Goal: Find specific page/section: Find specific page/section

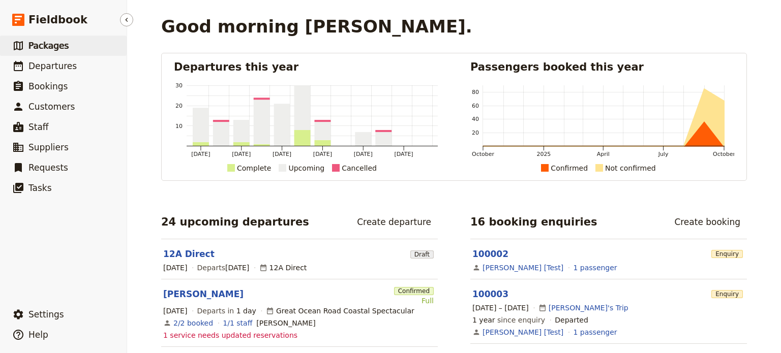
click at [72, 47] on link "​ Packages" at bounding box center [63, 46] width 127 height 20
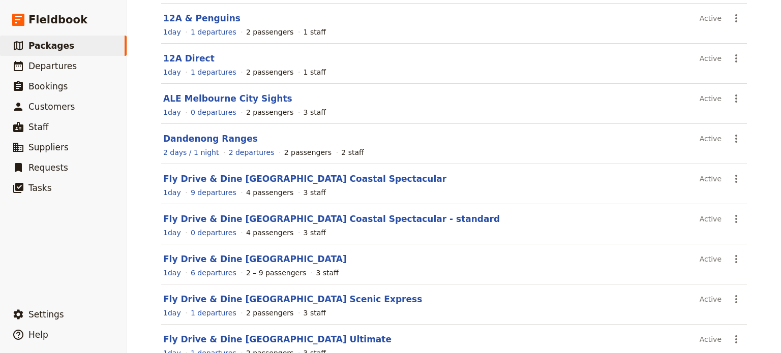
scroll to position [199, 0]
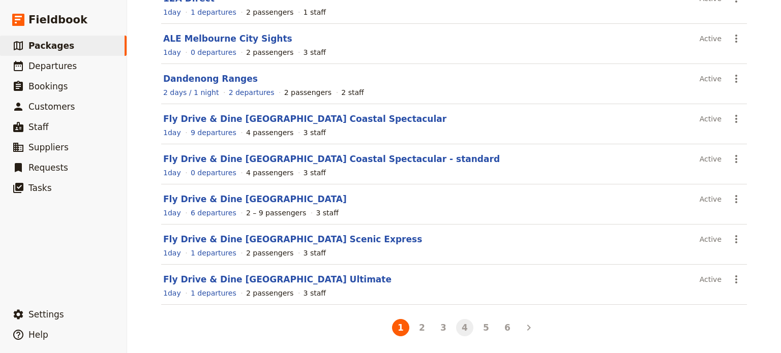
click at [464, 328] on button "4" at bounding box center [464, 327] width 17 height 17
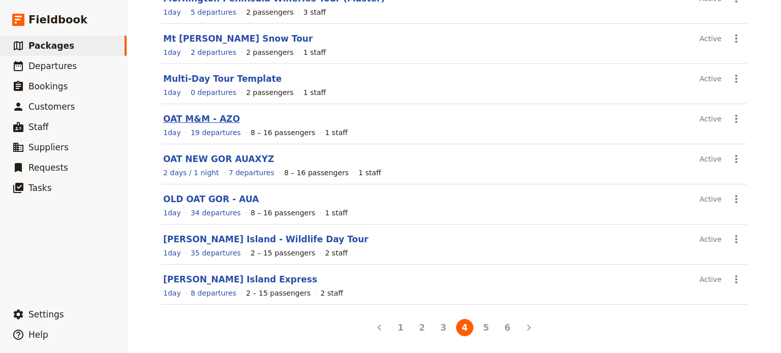
click at [175, 122] on link "OAT M&M - AZO" at bounding box center [201, 119] width 77 height 10
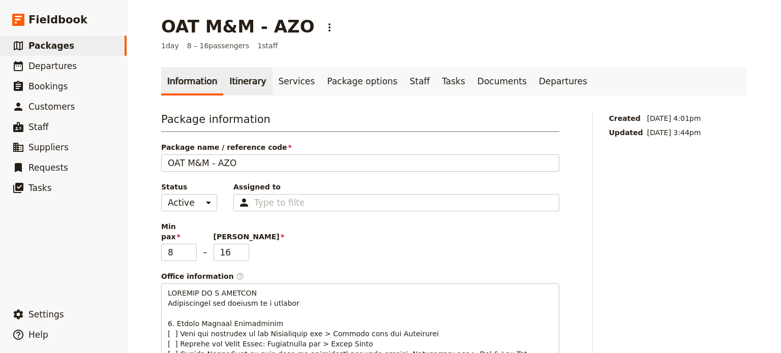
click at [243, 81] on link "Itinerary" at bounding box center [247, 81] width 49 height 28
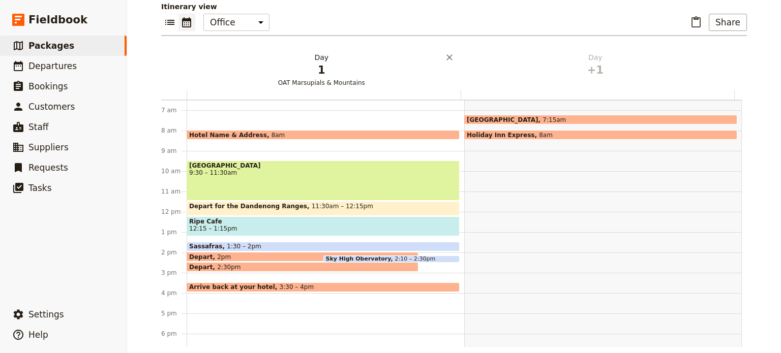
scroll to position [120, 0]
